Goal: Check status: Check status

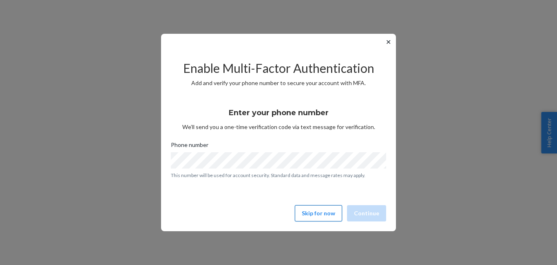
click at [328, 213] on button "Skip for now" at bounding box center [318, 213] width 47 height 16
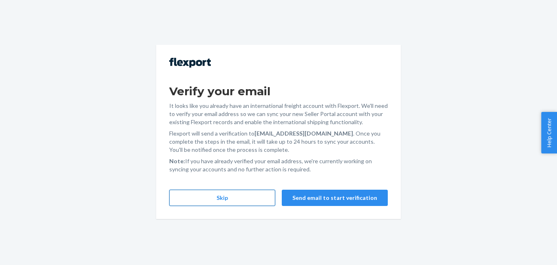
click at [243, 197] on button "Skip" at bounding box center [222, 198] width 106 height 16
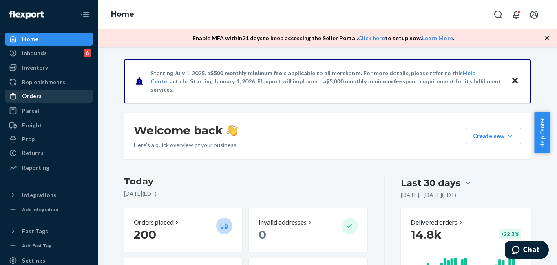
click at [49, 95] on div "Orders" at bounding box center [49, 95] width 86 height 11
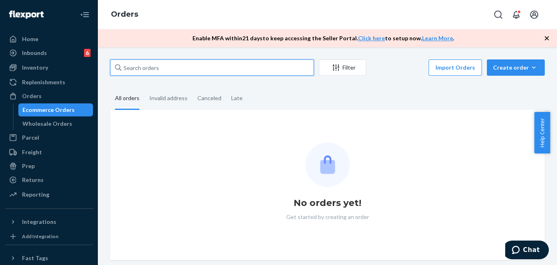
click at [157, 61] on input "text" at bounding box center [212, 67] width 204 height 16
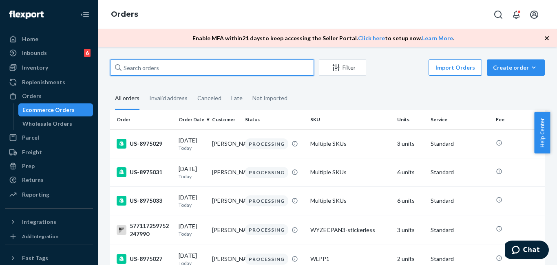
paste input "US-8965464"
type input "US-8965464"
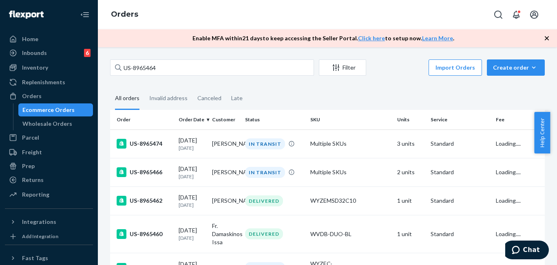
drag, startPoint x: 546, startPoint y: 35, endPoint x: 373, endPoint y: 97, distance: 183.6
click at [546, 35] on icon "button" at bounding box center [546, 38] width 8 height 8
